Goal: Task Accomplishment & Management: Use online tool/utility

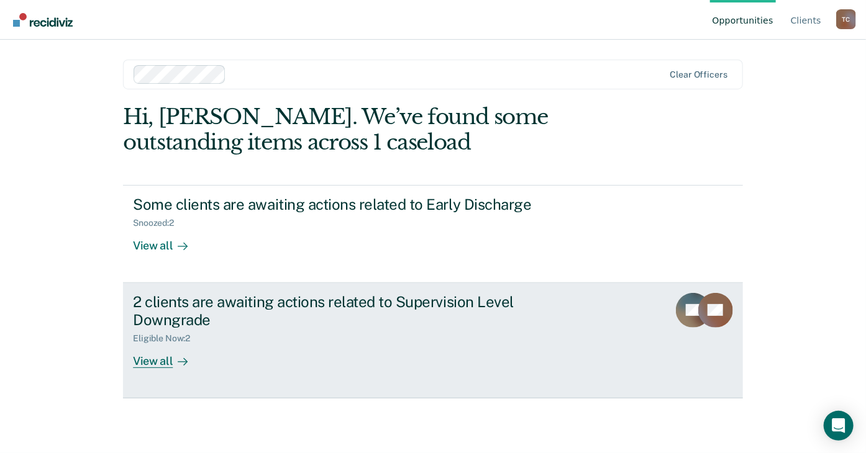
click at [157, 363] on div "View all" at bounding box center [168, 356] width 70 height 24
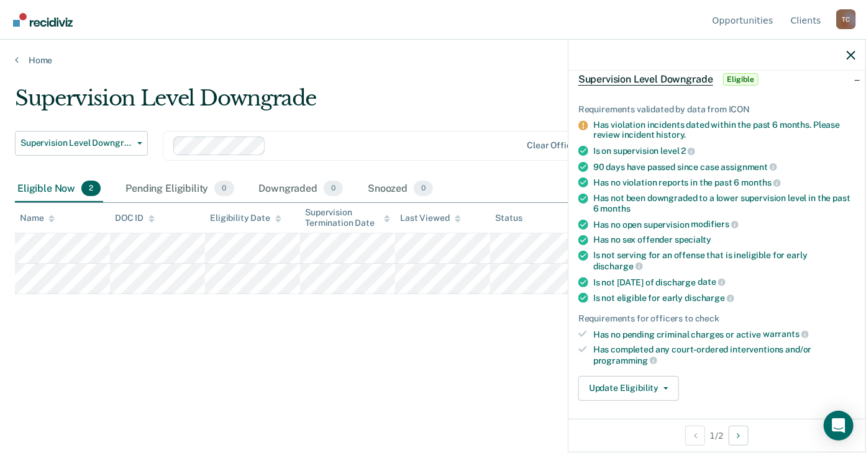
scroll to position [124, 0]
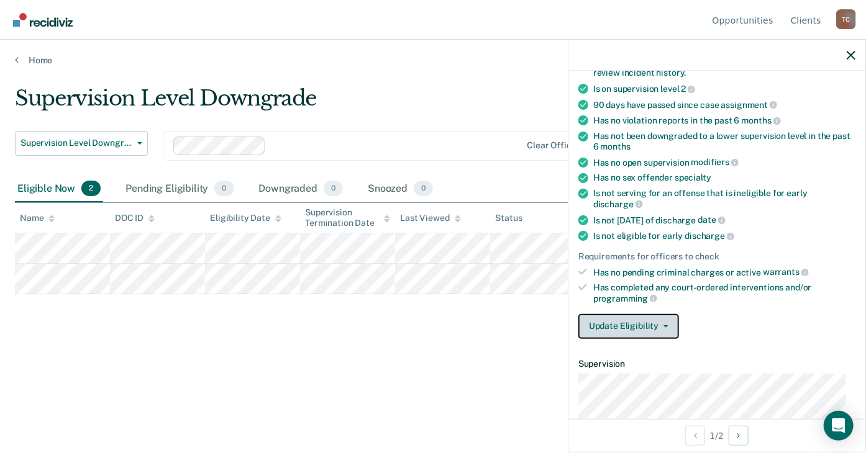
click at [664, 318] on button "Update Eligibility" at bounding box center [628, 326] width 101 height 25
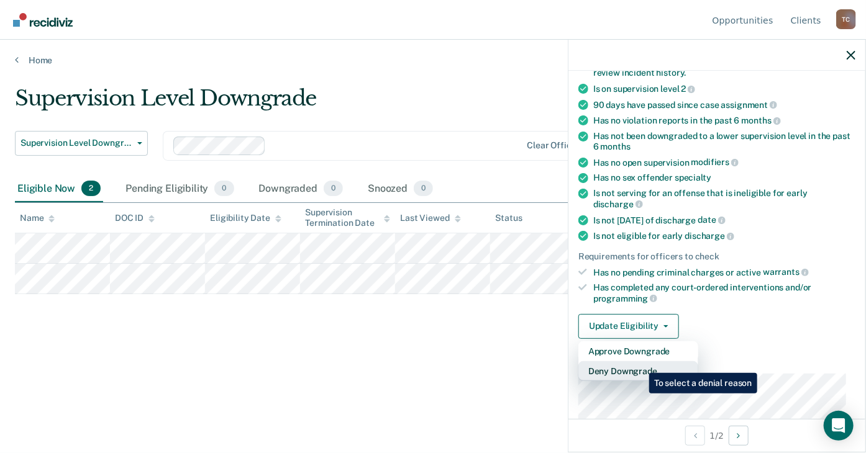
click at [640, 364] on button "Deny Downgrade" at bounding box center [638, 371] width 120 height 20
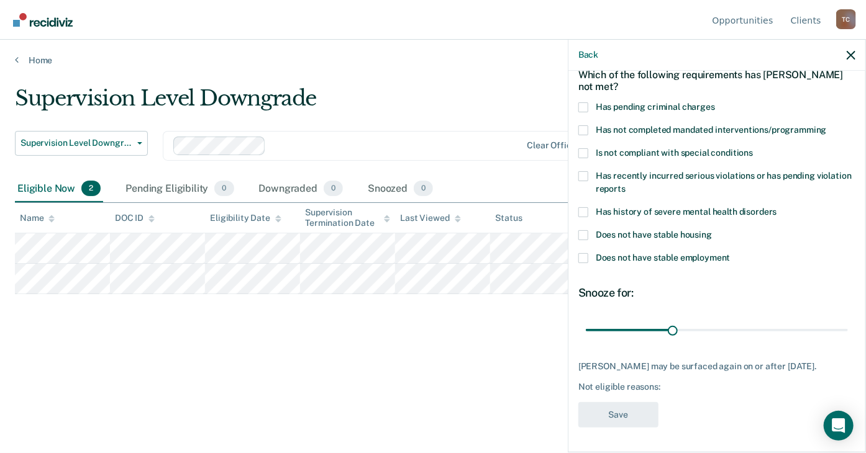
scroll to position [71, 0]
click at [587, 230] on span at bounding box center [583, 235] width 10 height 10
click at [712, 230] on input "Does not have stable housing" at bounding box center [712, 230] width 0 height 0
click at [589, 253] on label "Does not have stable employment" at bounding box center [716, 259] width 277 height 13
click at [730, 253] on input "Does not have stable employment" at bounding box center [730, 253] width 0 height 0
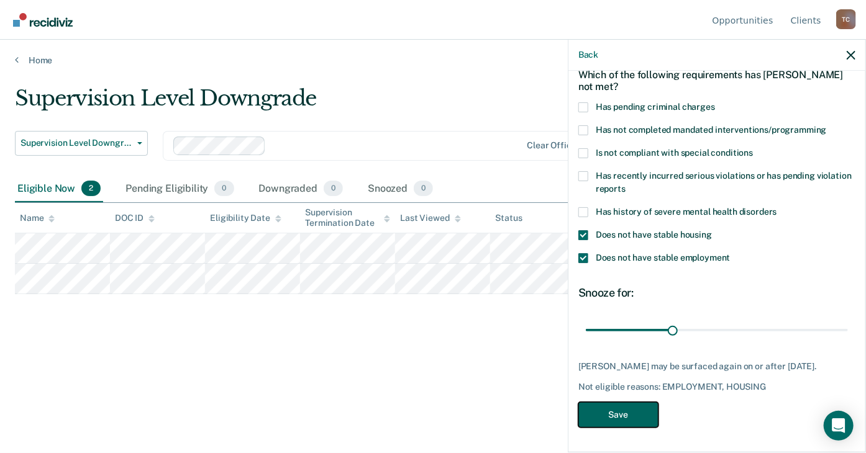
click at [632, 414] on button "Save" at bounding box center [618, 414] width 80 height 25
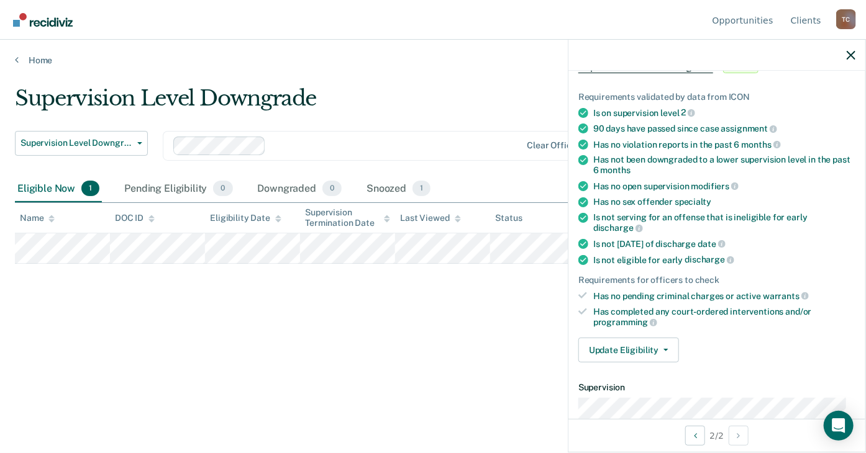
scroll to position [66, 0]
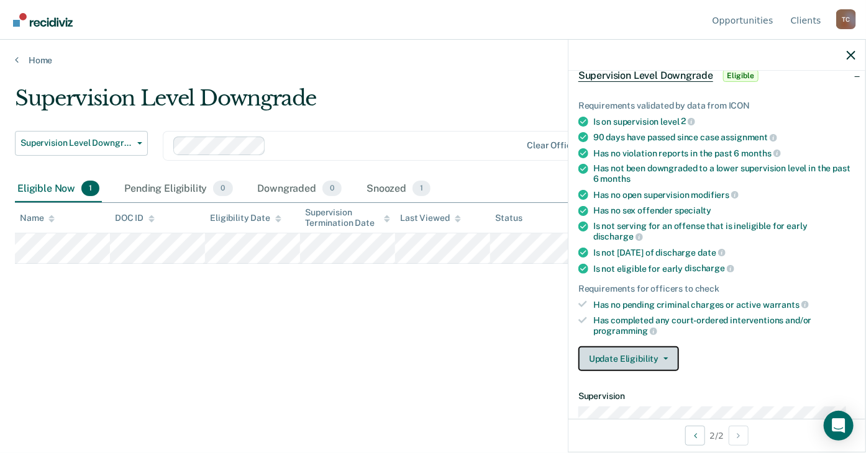
click at [629, 352] on button "Update Eligibility" at bounding box center [628, 359] width 101 height 25
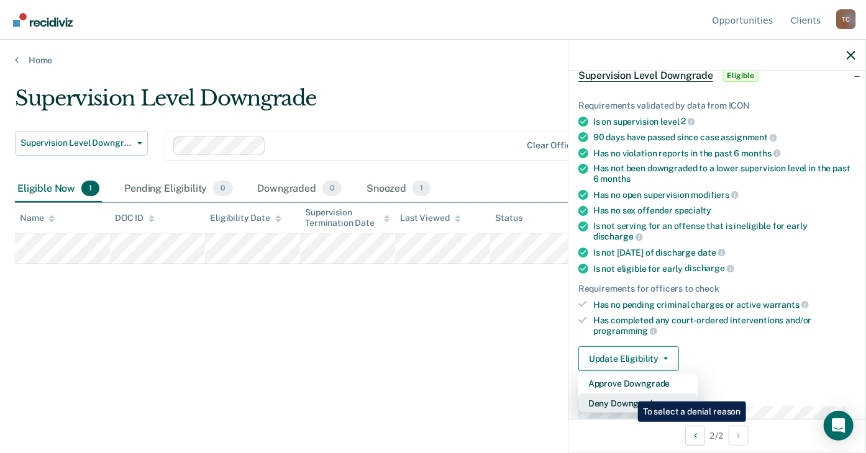
click at [628, 394] on button "Deny Downgrade" at bounding box center [638, 404] width 120 height 20
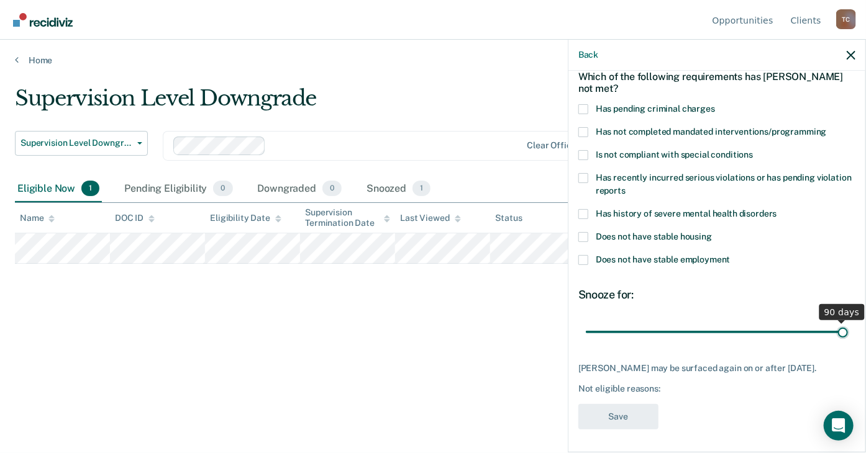
drag, startPoint x: 671, startPoint y: 332, endPoint x: 842, endPoint y: 328, distance: 171.5
type input "90"
click at [842, 328] on input "range" at bounding box center [717, 333] width 262 height 22
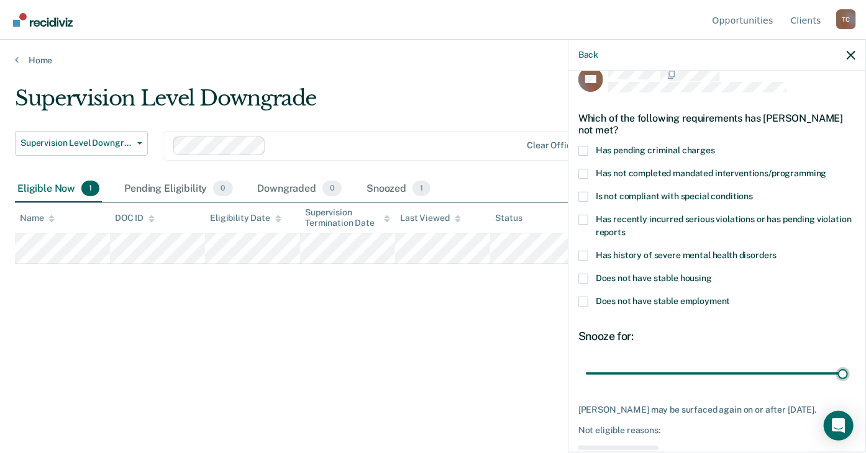
scroll to position [0, 0]
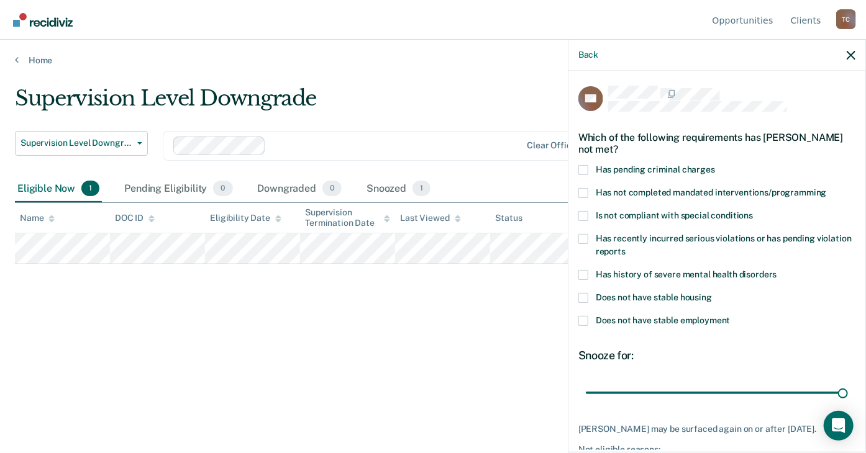
click at [583, 215] on span at bounding box center [583, 216] width 10 height 10
click at [753, 211] on input "Is not compliant with special conditions" at bounding box center [753, 211] width 0 height 0
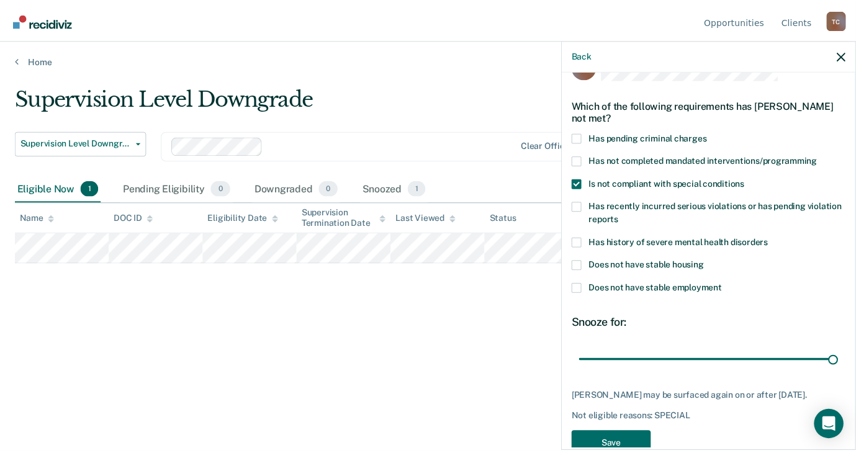
scroll to position [61, 0]
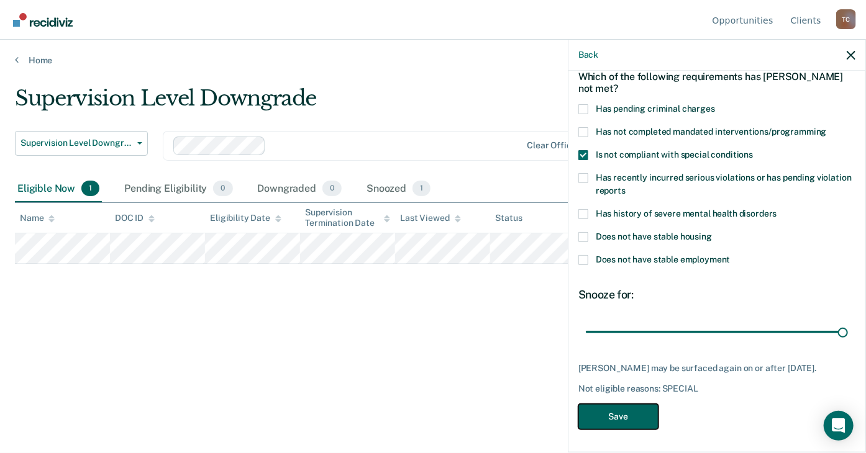
click at [614, 417] on button "Save" at bounding box center [618, 416] width 80 height 25
